Goal: Transaction & Acquisition: Purchase product/service

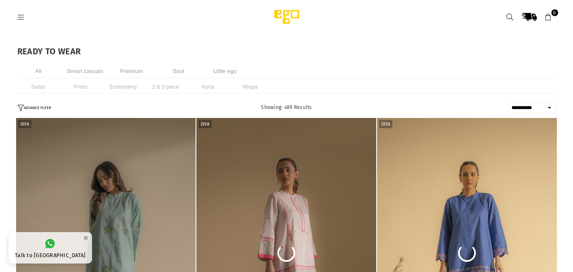
select select "**********"
click at [154, 90] on li "2 & 3 piece" at bounding box center [166, 87] width 42 height 14
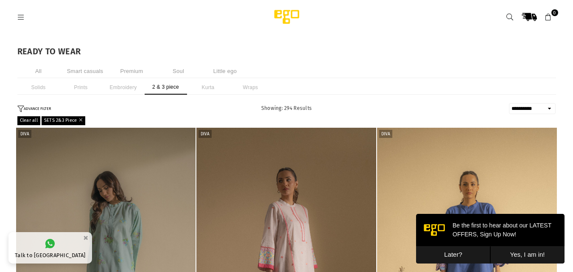
click at [21, 20] on icon at bounding box center [21, 18] width 8 height 8
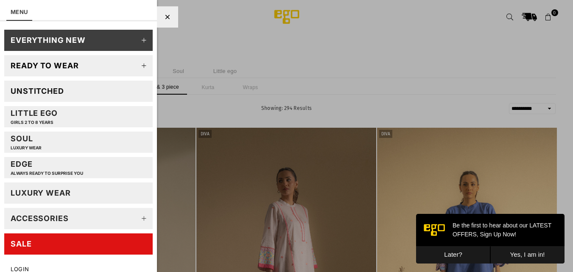
click at [137, 67] on icon at bounding box center [144, 65] width 17 height 17
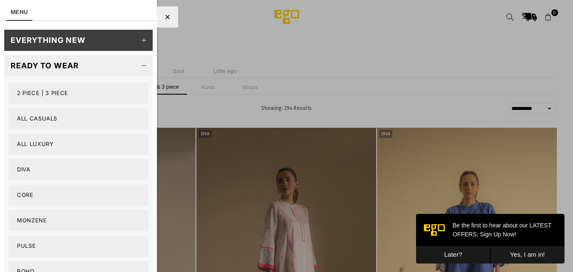
click at [26, 167] on link "Diva" at bounding box center [78, 169] width 140 height 21
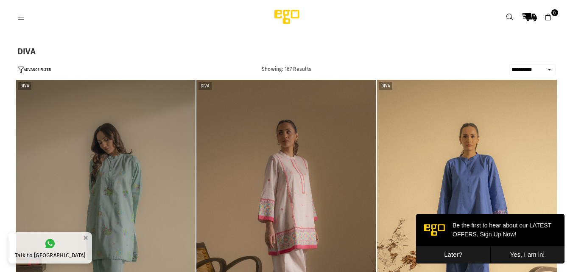
click at [546, 68] on select "**********" at bounding box center [532, 69] width 47 height 11
select select "**********"
click at [509, 64] on select "**********" at bounding box center [532, 69] width 47 height 11
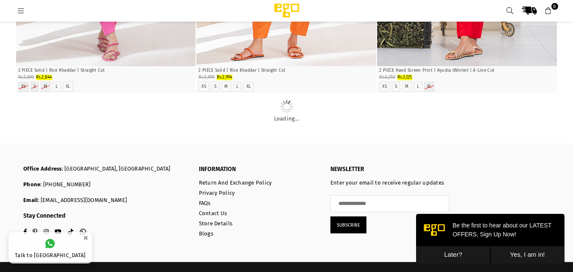
scroll to position [1167, 0]
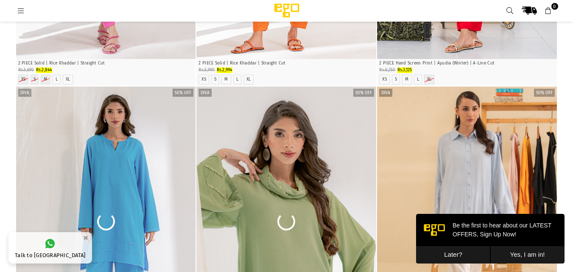
click at [450, 256] on button "Later?" at bounding box center [453, 254] width 74 height 17
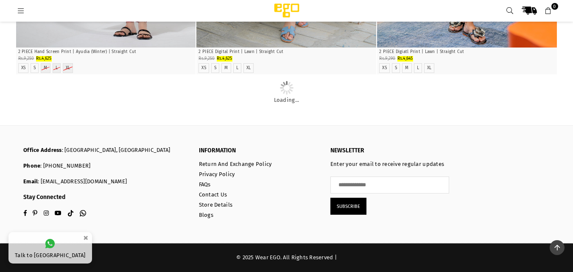
scroll to position [17358, 0]
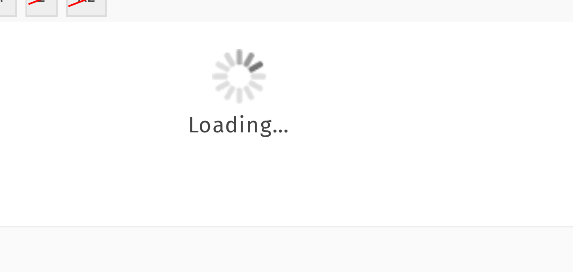
scroll to position [18156, 0]
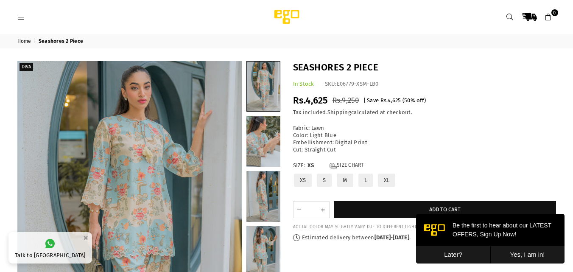
click at [459, 253] on button "Later?" at bounding box center [453, 254] width 74 height 17
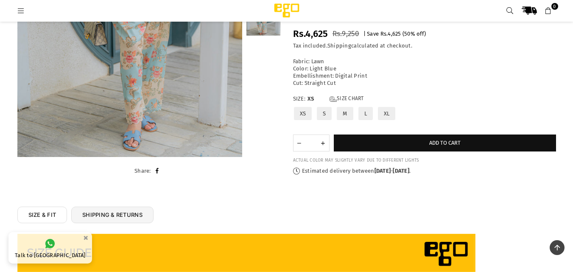
scroll to position [106, 0]
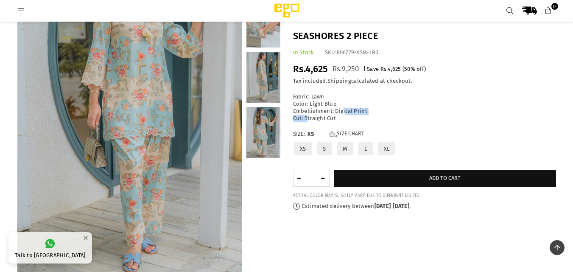
drag, startPoint x: 307, startPoint y: 116, endPoint x: 344, endPoint y: 114, distance: 37.8
click at [344, 114] on p "Fabric: Lawn Color: Light Blue Embellishment: Digital Print Cut: Straight Cut" at bounding box center [424, 107] width 263 height 29
click at [326, 87] on div "Seashores 2 Piece In Stock SKU: E06779-XSM-LB0 Regular price Rs.4,625 Rs.9,250 …" at bounding box center [425, 120] width 276 height 180
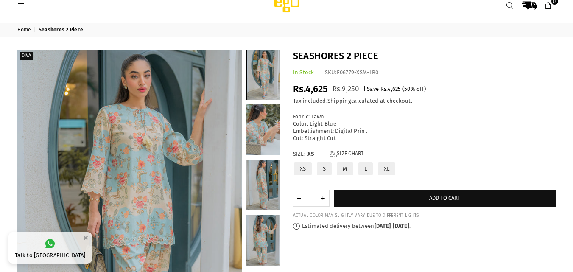
scroll to position [16, 0]
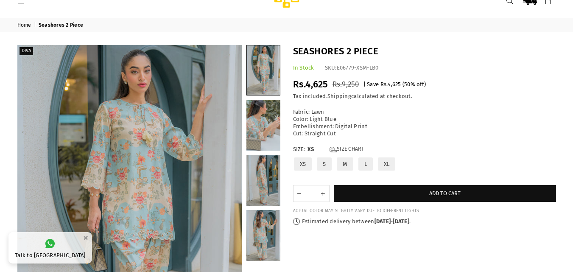
drag, startPoint x: 579, startPoint y: 50, endPoint x: 389, endPoint y: 43, distance: 189.7
click at [389, 43] on div "Home | Seashores 2 Piece Diva" at bounding box center [286, 214] width 573 height 392
click at [339, 55] on h1 "Seashores 2 Piece" at bounding box center [424, 51] width 263 height 13
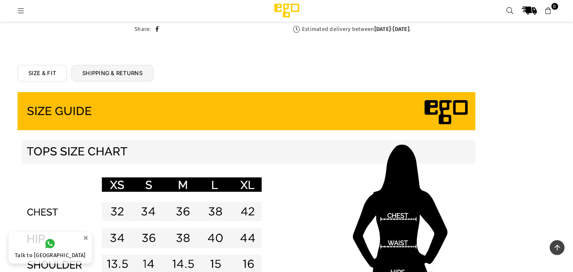
scroll to position [372, 0]
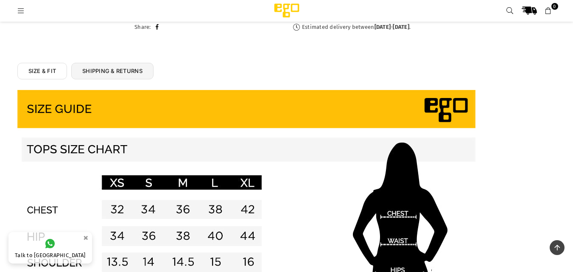
click at [44, 75] on link "SIZE & FIT" at bounding box center [42, 71] width 50 height 17
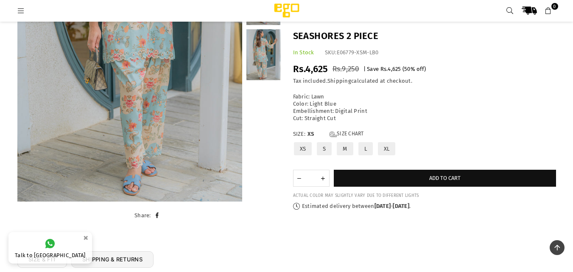
scroll to position [174, 0]
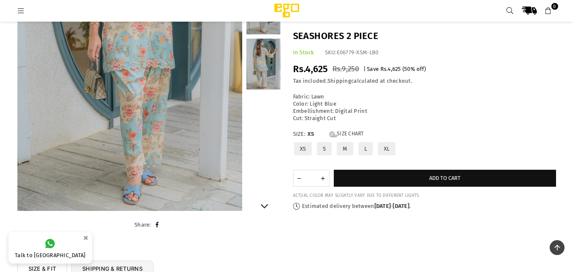
click at [266, 63] on link at bounding box center [263, 64] width 34 height 51
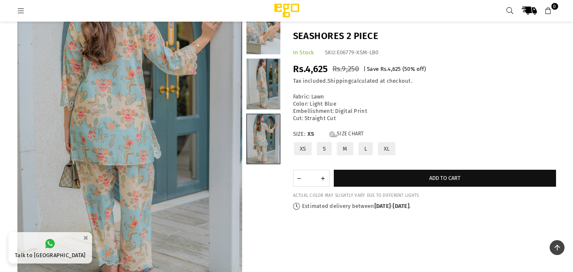
scroll to position [91, 0]
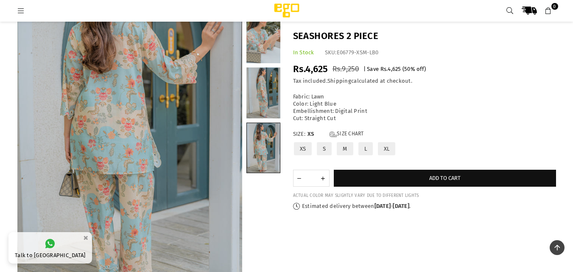
click at [265, 63] on div at bounding box center [263, 125] width 34 height 337
click at [267, 76] on link at bounding box center [263, 92] width 34 height 51
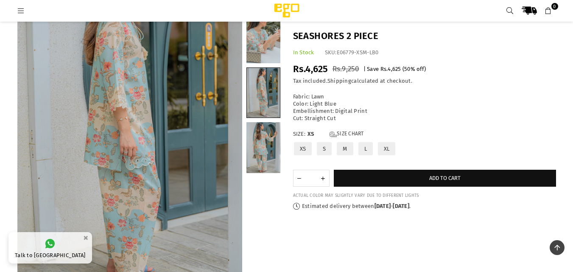
click at [260, 59] on link at bounding box center [263, 37] width 34 height 51
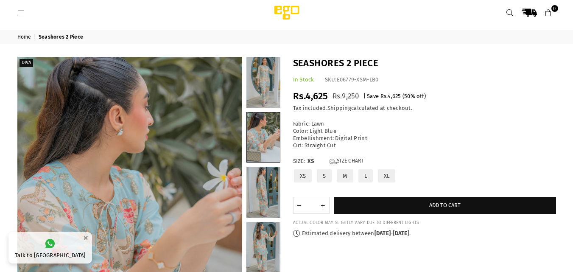
scroll to position [0, 0]
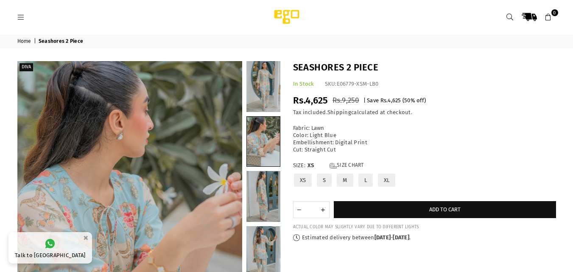
click at [357, 85] on span "E06779-XSM-LB0" at bounding box center [358, 84] width 42 height 6
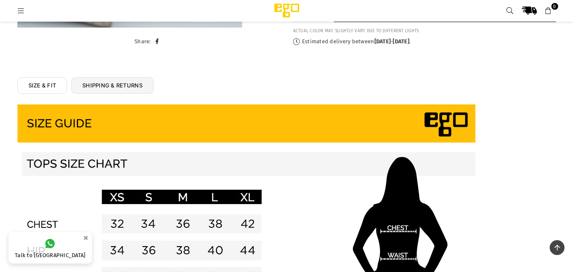
scroll to position [360, 0]
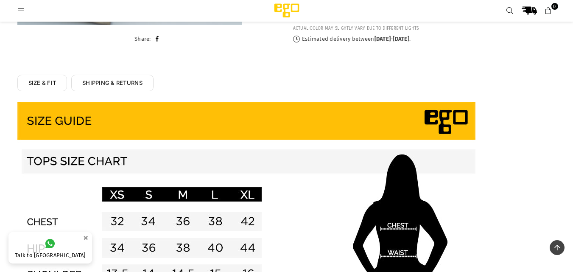
click at [113, 80] on link "SHIPPING & RETURNS" at bounding box center [112, 83] width 82 height 17
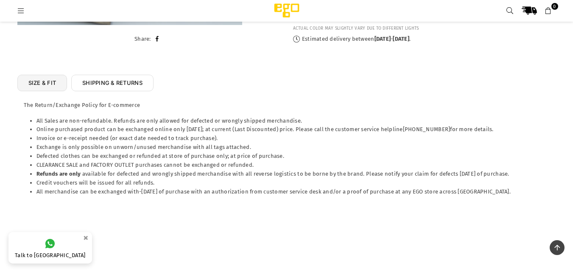
click at [113, 80] on link "SHIPPING & RETURNS" at bounding box center [112, 83] width 82 height 17
click at [45, 247] on icon at bounding box center [49, 243] width 9 height 9
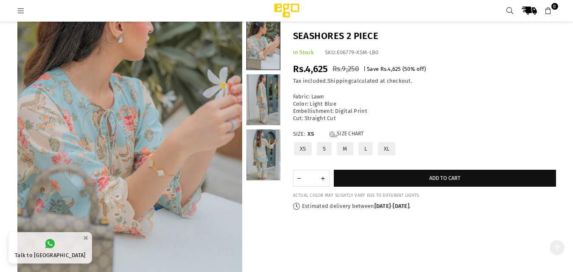
scroll to position [116, 0]
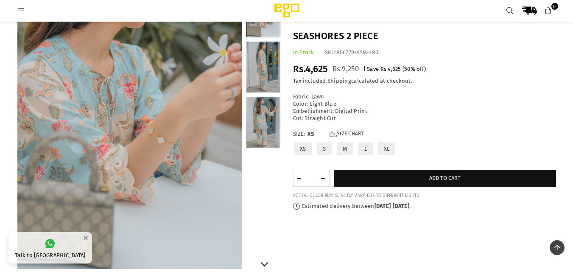
click at [264, 132] on link at bounding box center [263, 122] width 34 height 51
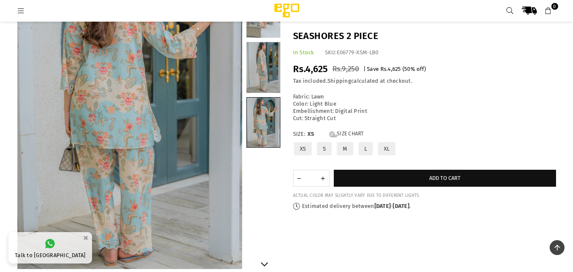
click at [271, 57] on link at bounding box center [263, 67] width 34 height 51
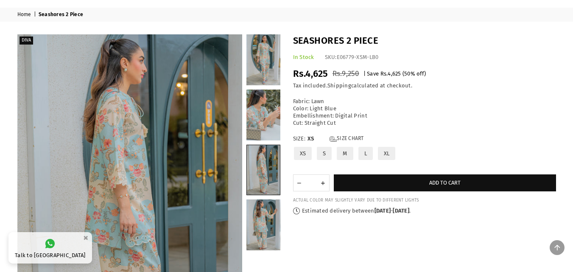
scroll to position [0, 0]
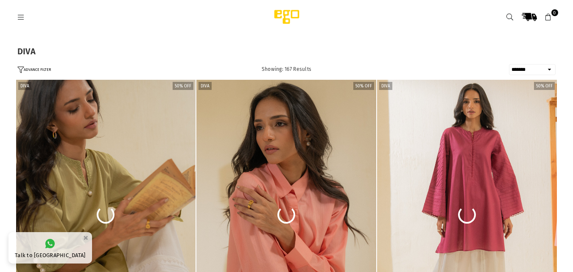
select select "**********"
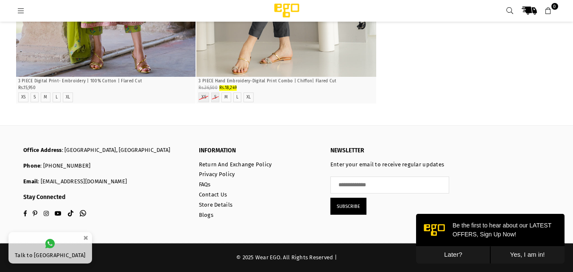
scroll to position [12570, 0]
click at [49, 4] on div at bounding box center [133, 10] width 233 height 15
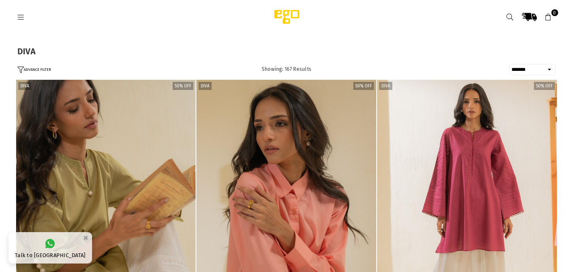
select select "**********"
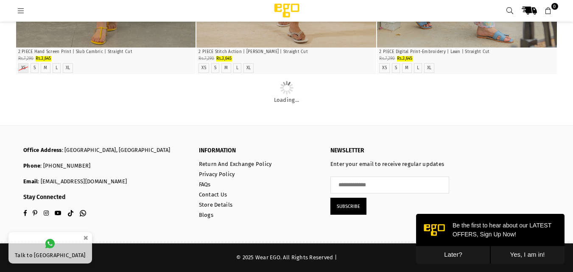
scroll to position [3944, 0]
